Goal: Task Accomplishment & Management: Use online tool/utility

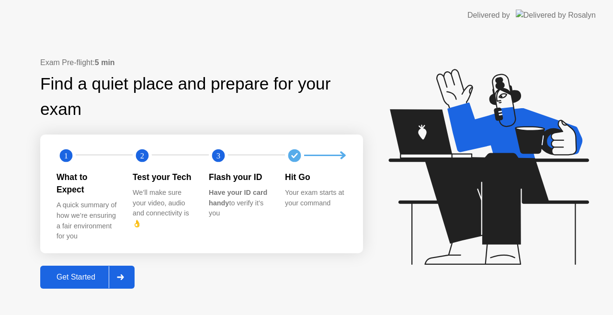
click at [57, 273] on div "Get Started" at bounding box center [76, 277] width 66 height 9
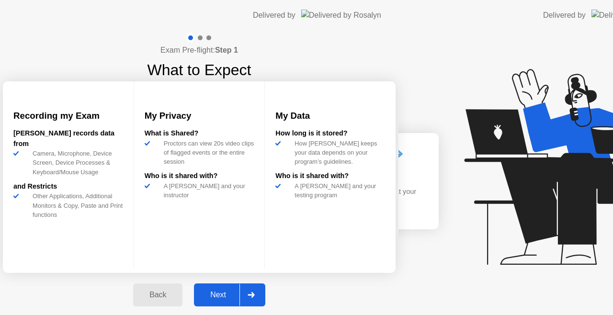
drag, startPoint x: 71, startPoint y: 272, endPoint x: 83, endPoint y: 270, distance: 12.7
click at [71, 272] on div "Exam Pre-flight: Step 1 What to Expect Recording my Exam [PERSON_NAME] records …" at bounding box center [199, 175] width 399 height 289
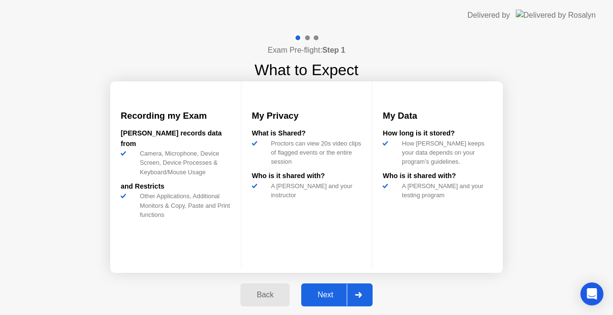
click at [252, 239] on div "My Privacy What is Shared? Proctors can view 20s video clips of flagged events …" at bounding box center [307, 175] width 132 height 188
click at [308, 228] on div "My Privacy What is Shared? Proctors can view 20s video clips of flagged events …" at bounding box center [307, 175] width 132 height 188
click at [332, 283] on div "Back Next" at bounding box center [307, 295] width 144 height 44
click at [378, 283] on div "Back Next" at bounding box center [307, 295] width 144 height 44
click at [339, 277] on div "Back Next" at bounding box center [307, 295] width 144 height 44
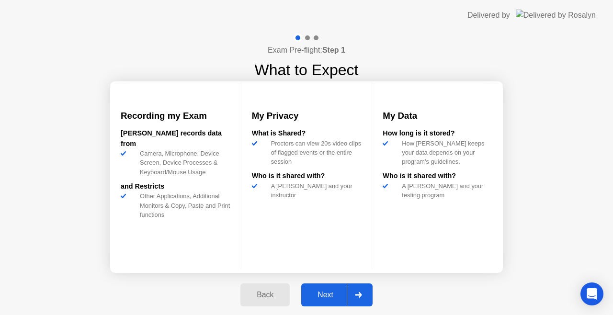
click at [311, 277] on div "Back Next" at bounding box center [307, 295] width 144 height 44
click at [299, 272] on div "Recording my Exam [PERSON_NAME] records data from Camera, Microphone, Device Sc…" at bounding box center [306, 177] width 393 height 192
click at [281, 267] on div "My Privacy What is Shared? Proctors can view 20s video clips of flagged events …" at bounding box center [307, 175] width 132 height 188
click at [259, 264] on div "My Privacy What is Shared? Proctors can view 20s video clips of flagged events …" at bounding box center [307, 175] width 132 height 188
click at [313, 255] on div "My Privacy What is Shared? Proctors can view 20s video clips of flagged events …" at bounding box center [307, 175] width 132 height 188
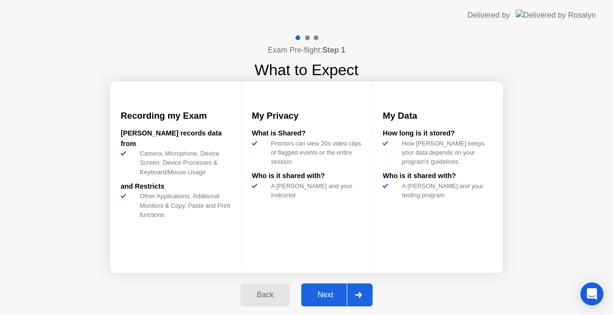
click at [352, 261] on div "My Privacy What is Shared? Proctors can view 20s video clips of flagged events …" at bounding box center [307, 175] width 132 height 188
click at [307, 38] on div at bounding box center [307, 37] width 5 height 5
click at [369, 299] on div at bounding box center [358, 295] width 23 height 22
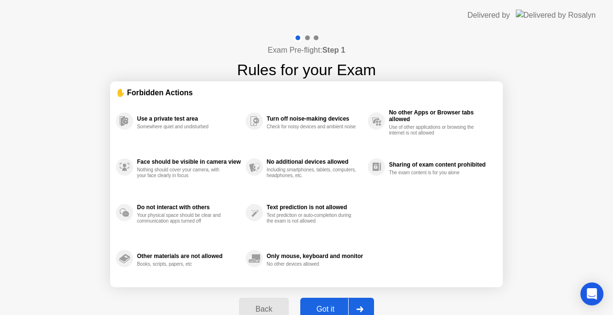
click at [372, 295] on div "Back Got it" at bounding box center [306, 310] width 146 height 44
click at [358, 297] on div "Back Got it" at bounding box center [306, 310] width 146 height 44
click at [384, 304] on div "Exam Pre-flight: Step 1 Rules for your Exam ✋ Forbidden Actions Use a private t…" at bounding box center [306, 183] width 613 height 304
click at [390, 310] on div "Exam Pre-flight: Step 1 Rules for your Exam ✋ Forbidden Actions Use a private t…" at bounding box center [306, 183] width 613 height 304
click at [379, 306] on div "Back Got it" at bounding box center [306, 310] width 146 height 44
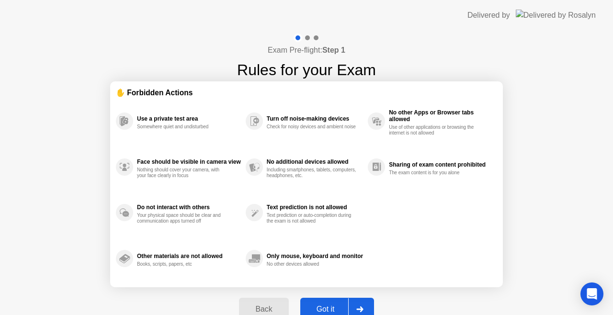
click at [381, 297] on div "Exam Pre-flight: Step 1 Rules for your Exam ✋ Forbidden Actions Use a private t…" at bounding box center [306, 183] width 613 height 304
click at [400, 296] on div "Exam Pre-flight: Step 1 Rules for your Exam ✋ Forbidden Actions Use a private t…" at bounding box center [306, 183] width 613 height 304
click at [372, 292] on div "Back Got it" at bounding box center [306, 310] width 146 height 44
click at [379, 286] on section "✋ Forbidden Actions Use a private test area Somewhere quiet and undisturbed Fac…" at bounding box center [306, 184] width 393 height 206
click at [382, 278] on div "Use a private test area Somewhere quiet and undisturbed Face should be visible …" at bounding box center [306, 190] width 381 height 184
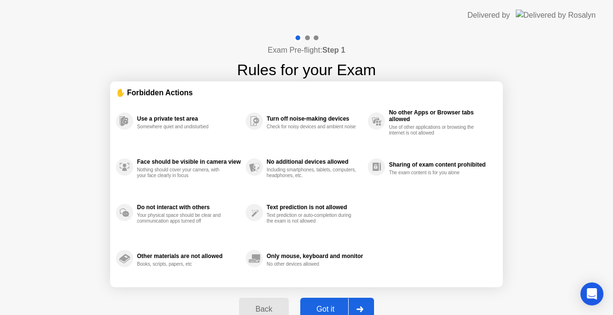
click at [376, 286] on section "✋ Forbidden Actions Use a private test area Somewhere quiet and undisturbed Fac…" at bounding box center [306, 184] width 393 height 206
click at [359, 283] on section "✋ Forbidden Actions Use a private test area Somewhere quiet and undisturbed Fac…" at bounding box center [306, 184] width 393 height 206
click at [344, 282] on section "✋ Forbidden Actions Use a private test area Somewhere quiet and undisturbed Fac…" at bounding box center [306, 184] width 393 height 206
click at [338, 282] on section "✋ Forbidden Actions Use a private test area Somewhere quiet and undisturbed Fac…" at bounding box center [306, 184] width 393 height 206
click at [329, 287] on section "✋ Forbidden Actions Use a private test area Somewhere quiet and undisturbed Fac…" at bounding box center [306, 184] width 393 height 206
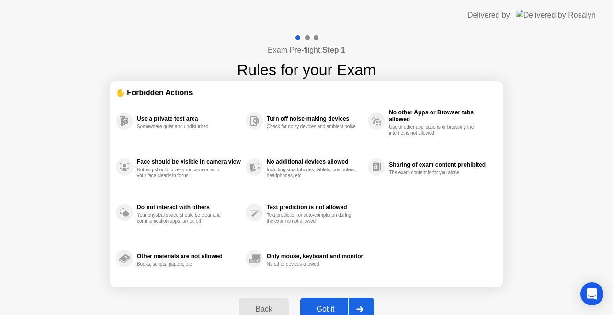
click at [309, 288] on div "Back Got it" at bounding box center [306, 310] width 146 height 44
click at [366, 301] on div at bounding box center [359, 310] width 23 height 22
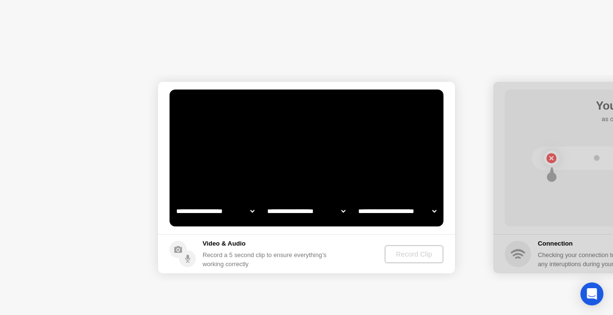
select select "**********"
select select "*******"
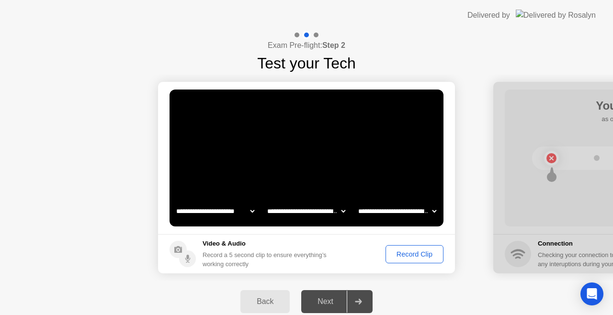
click at [418, 254] on div "Record Clip" at bounding box center [414, 255] width 51 height 8
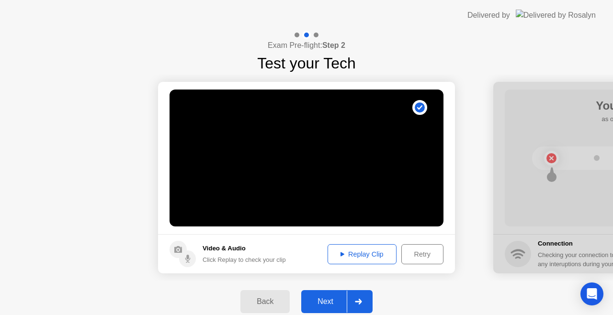
click at [430, 254] on div "Retry" at bounding box center [422, 255] width 35 height 8
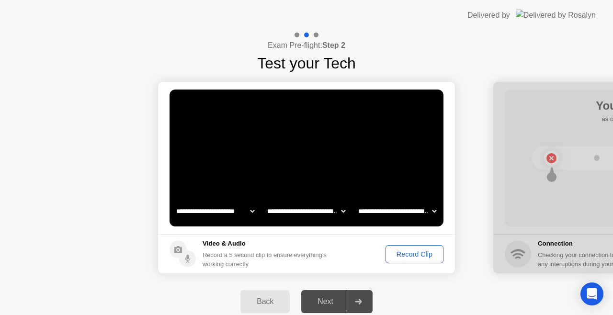
click at [434, 254] on div "Record Clip" at bounding box center [414, 255] width 51 height 8
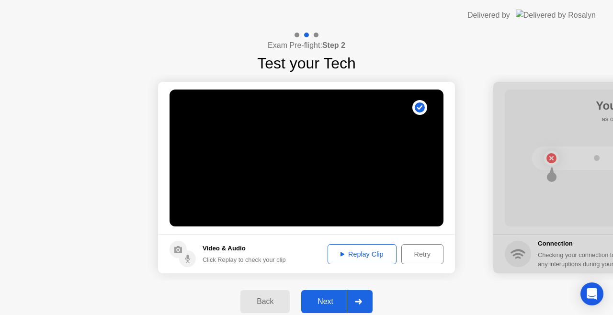
click at [341, 267] on footer "Video & Audio Click Replay to check your clip Replay Clip Retry" at bounding box center [306, 253] width 297 height 39
click at [356, 271] on footer "Video & Audio Click Replay to check your clip Replay Clip Retry" at bounding box center [306, 253] width 297 height 39
click at [321, 272] on footer "Video & Audio Click Replay to check your clip Replay Clip Retry" at bounding box center [306, 253] width 297 height 39
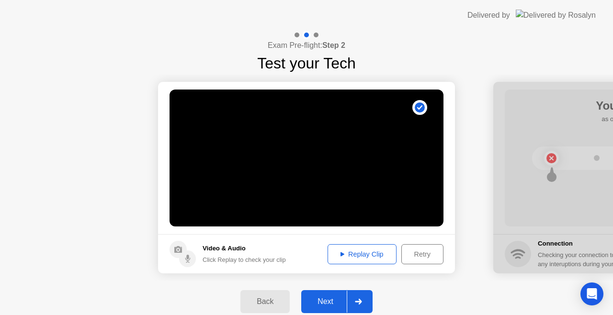
click at [323, 252] on div "Replay Clip Retry" at bounding box center [383, 254] width 121 height 20
click at [306, 251] on footer "Video & Audio Click Replay to check your clip Replay Clip Retry" at bounding box center [306, 253] width 297 height 39
click at [358, 245] on button "Replay Clip" at bounding box center [362, 254] width 69 height 20
click at [285, 236] on footer "Video & Audio Click Replay to check your clip Replay Clip Retry" at bounding box center [306, 253] width 297 height 39
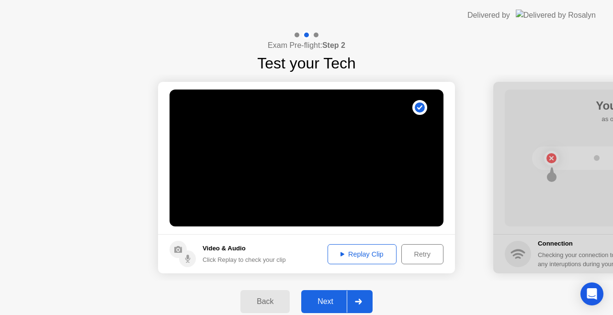
click at [262, 232] on main "**********" at bounding box center [306, 158] width 297 height 152
click at [263, 259] on div "Click Replay to check your clip" at bounding box center [244, 259] width 83 height 9
click at [366, 283] on div "Back Next" at bounding box center [306, 302] width 613 height 42
click at [322, 287] on div "Back Next" at bounding box center [306, 302] width 613 height 42
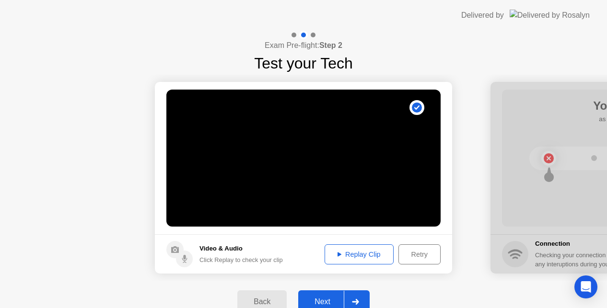
click at [359, 295] on div at bounding box center [355, 302] width 23 height 22
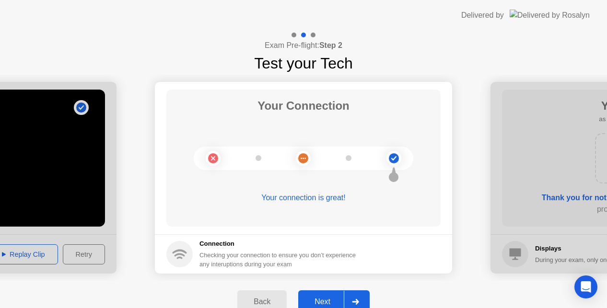
click at [349, 298] on div at bounding box center [355, 302] width 23 height 22
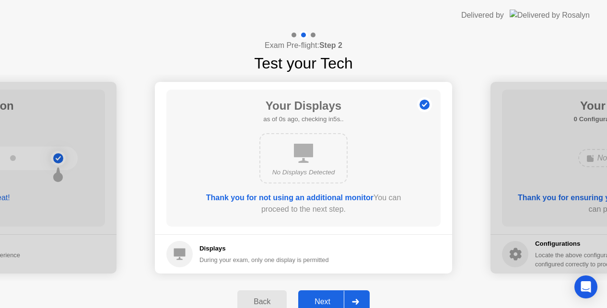
click at [360, 296] on div at bounding box center [355, 302] width 23 height 22
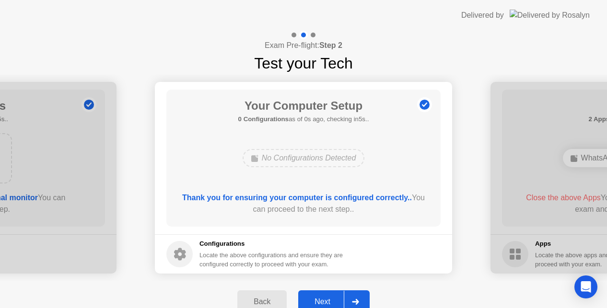
click at [360, 296] on div at bounding box center [355, 302] width 23 height 22
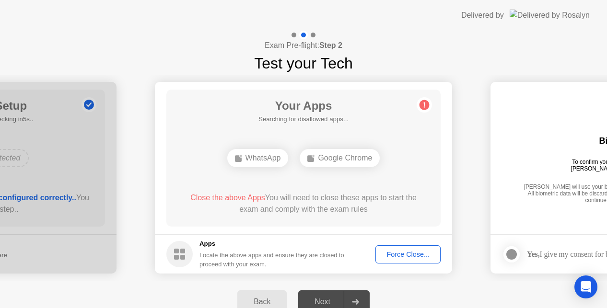
click at [360, 296] on div at bounding box center [355, 302] width 23 height 22
click at [408, 243] on footer "Apps Locate the above apps and ensure they are closed to proceed with your exam…" at bounding box center [303, 253] width 297 height 39
click at [407, 252] on div "Force Close..." at bounding box center [408, 255] width 58 height 8
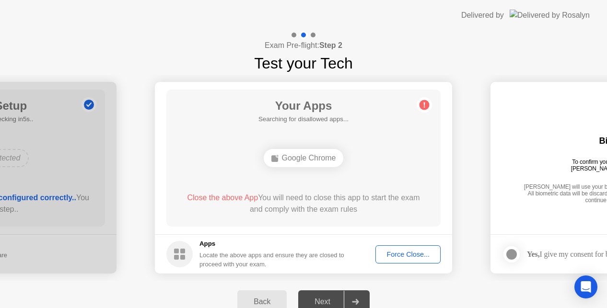
click at [396, 251] on div "Force Close..." at bounding box center [408, 255] width 58 height 8
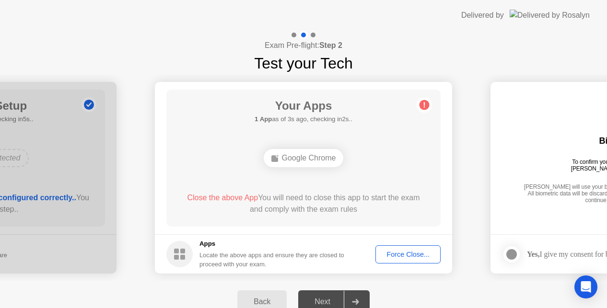
click at [305, 150] on div "Google Chrome" at bounding box center [304, 158] width 80 height 18
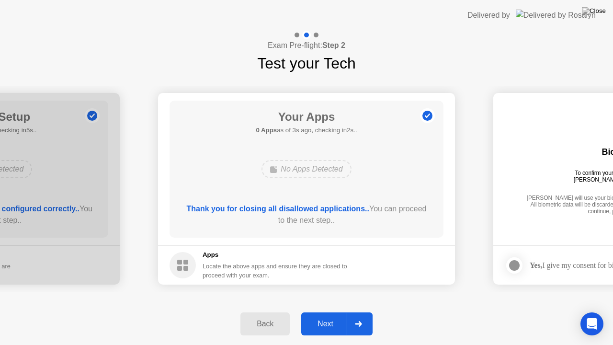
click at [357, 315] on div at bounding box center [358, 324] width 23 height 22
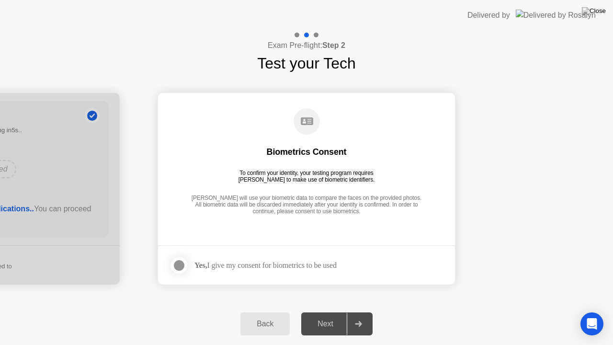
click at [357, 315] on div at bounding box center [358, 324] width 23 height 22
click at [328, 254] on footer "Yes, I give my consent for biometrics to be used" at bounding box center [306, 264] width 297 height 39
click at [278, 231] on main "Biometrics Consent To confirm your identity, your testing program requires [PER…" at bounding box center [306, 169] width 297 height 152
click at [286, 242] on main "Biometrics Consent To confirm your identity, your testing program requires [PER…" at bounding box center [306, 169] width 297 height 152
click at [288, 293] on div "**********" at bounding box center [306, 189] width 613 height 228
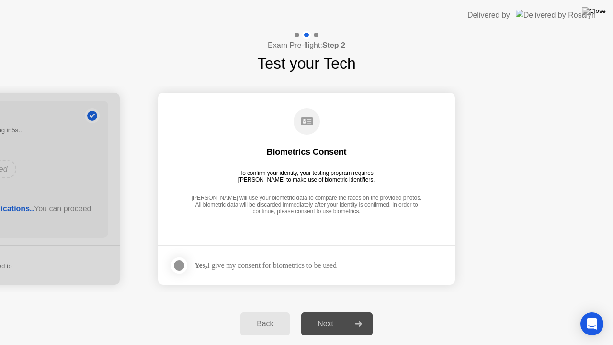
click at [252, 294] on div "**********" at bounding box center [306, 189] width 613 height 228
click at [339, 315] on div "Next" at bounding box center [325, 324] width 43 height 9
click at [252, 254] on footer "Yes, I give my consent for biometrics to be used" at bounding box center [306, 264] width 297 height 39
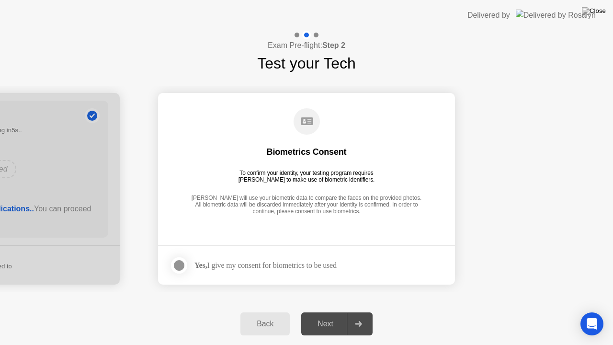
click at [346, 315] on div "Next" at bounding box center [325, 324] width 43 height 9
click at [205, 262] on strong "Yes," at bounding box center [201, 265] width 12 height 8
click at [212, 281] on footer "Yes, I give my consent for biometrics to be used" at bounding box center [306, 264] width 297 height 39
click at [325, 315] on div "Next" at bounding box center [325, 324] width 43 height 9
click at [257, 273] on div "Yes, I give my consent for biometrics to be used" at bounding box center [253, 265] width 167 height 19
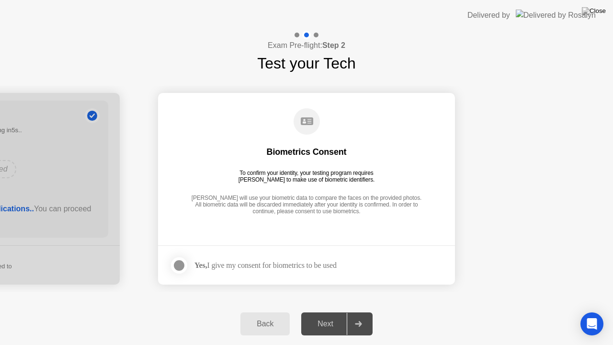
click at [247, 273] on div "Yes, I give my consent for biometrics to be used" at bounding box center [253, 265] width 167 height 19
click at [245, 298] on div "**********" at bounding box center [306, 189] width 613 height 228
click at [299, 311] on div "Back Next" at bounding box center [306, 324] width 613 height 42
click at [317, 315] on div "Back Next" at bounding box center [306, 324] width 613 height 42
click at [364, 266] on footer "Yes, I give my consent for biometrics to be used" at bounding box center [306, 264] width 297 height 39
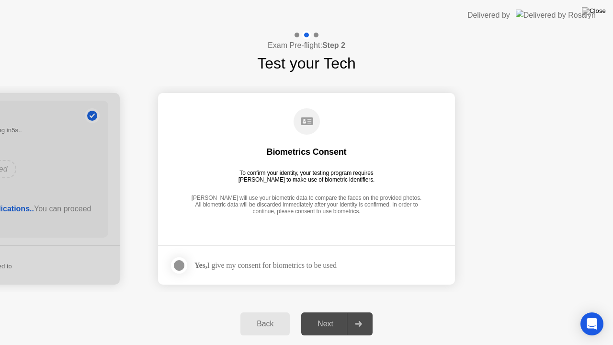
click at [313, 258] on div "Yes, I give my consent for biometrics to be used" at bounding box center [253, 265] width 167 height 19
click at [181, 262] on div at bounding box center [179, 266] width 12 height 12
click at [352, 315] on div at bounding box center [358, 324] width 23 height 22
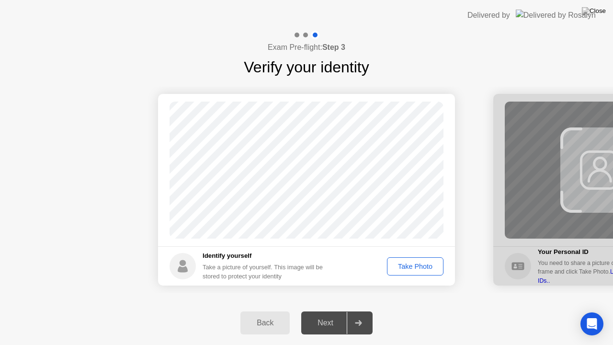
click at [426, 263] on div "Take Photo" at bounding box center [416, 267] width 50 height 8
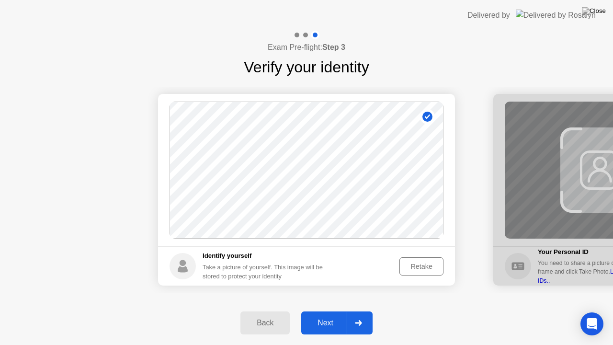
click at [369, 315] on div at bounding box center [358, 323] width 23 height 22
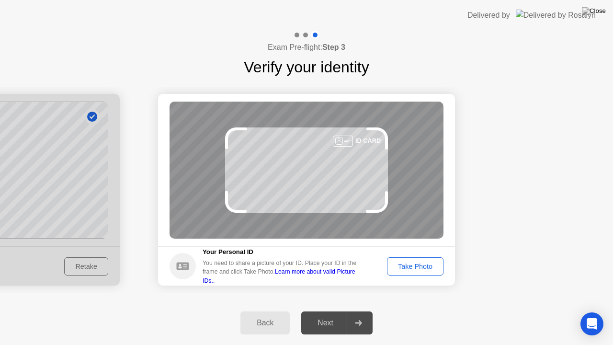
click at [432, 267] on div "Take Photo" at bounding box center [416, 267] width 50 height 8
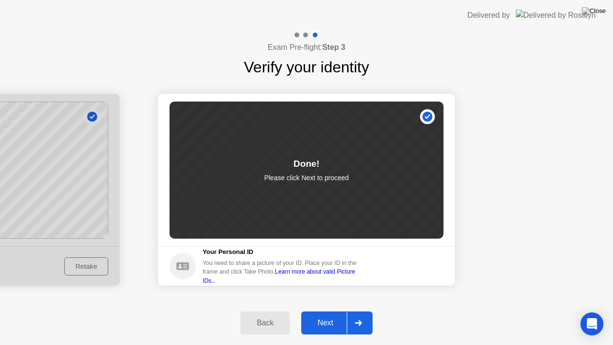
click at [357, 315] on div at bounding box center [358, 323] width 23 height 22
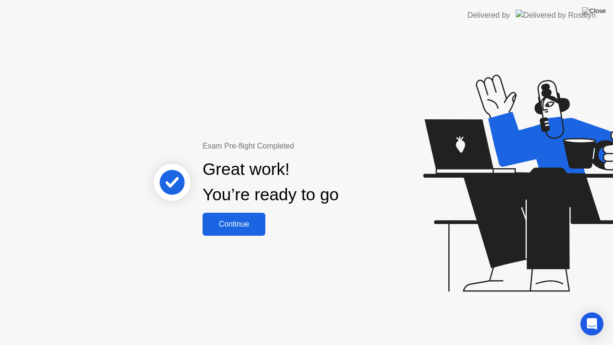
click at [360, 288] on div "Exam Pre-flight Completed Great work! You’re ready to go Continue" at bounding box center [306, 188] width 613 height 314
click at [336, 275] on div "Exam Pre-flight Completed Great work! You’re ready to go Continue" at bounding box center [306, 188] width 613 height 314
click at [377, 266] on div "Exam Pre-flight Completed Great work! You’re ready to go Continue" at bounding box center [306, 188] width 613 height 314
click at [311, 255] on div "Exam Pre-flight Completed Great work! You’re ready to go Continue" at bounding box center [306, 188] width 613 height 314
click at [291, 254] on div "Exam Pre-flight Completed Great work! You’re ready to go Continue" at bounding box center [306, 188] width 613 height 314
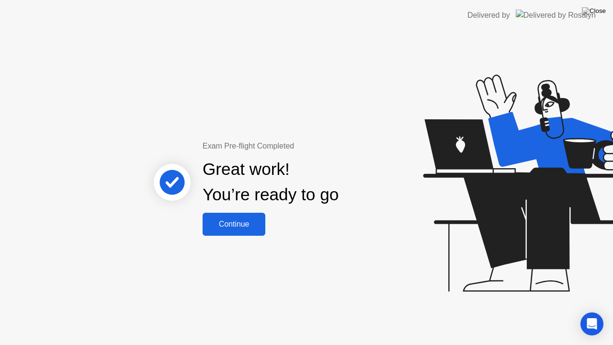
click at [256, 217] on button "Continue" at bounding box center [234, 224] width 63 height 23
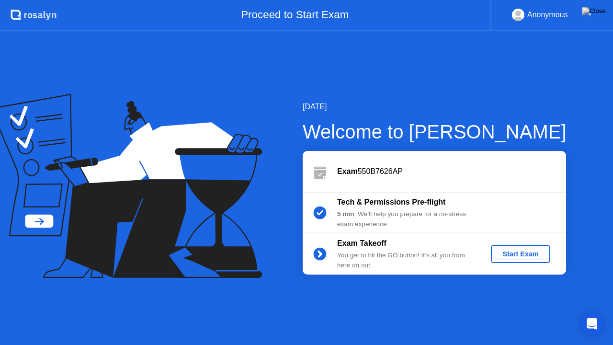
click at [530, 252] on div "Start Exam" at bounding box center [520, 254] width 51 height 8
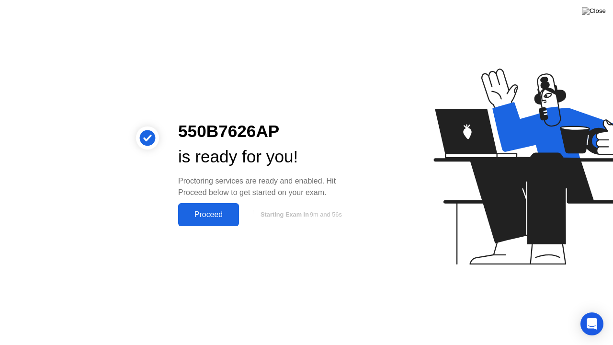
click at [228, 211] on div "Proceed" at bounding box center [208, 214] width 55 height 9
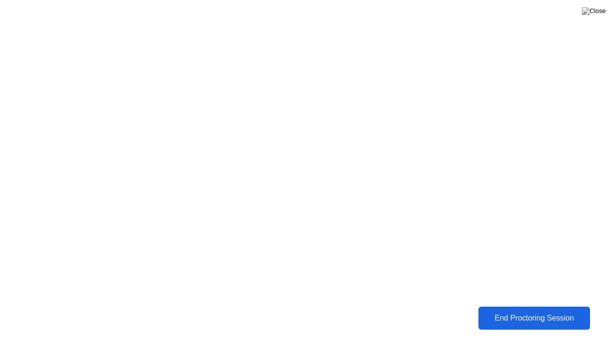
click at [504, 315] on div "End Proctoring Session" at bounding box center [535, 318] width 106 height 9
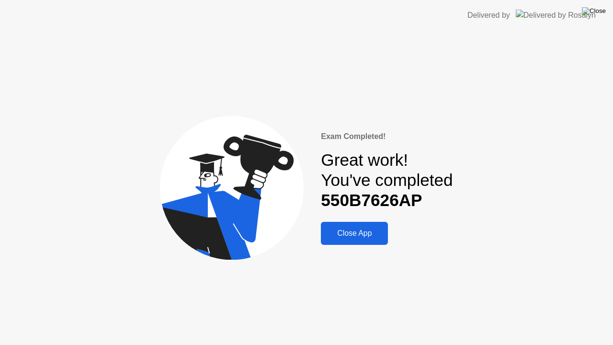
click at [599, 12] on img at bounding box center [594, 11] width 24 height 8
